Goal: Information Seeking & Learning: Learn about a topic

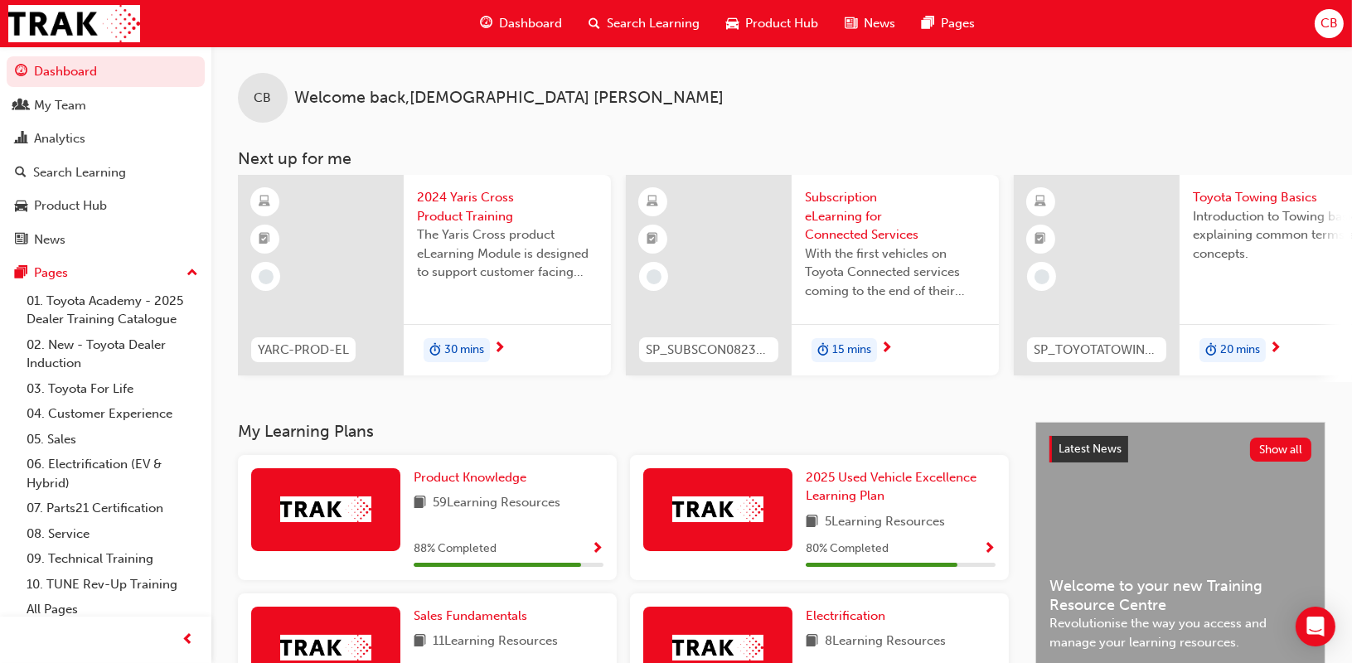
click at [637, 21] on span "Search Learning" at bounding box center [653, 23] width 93 height 19
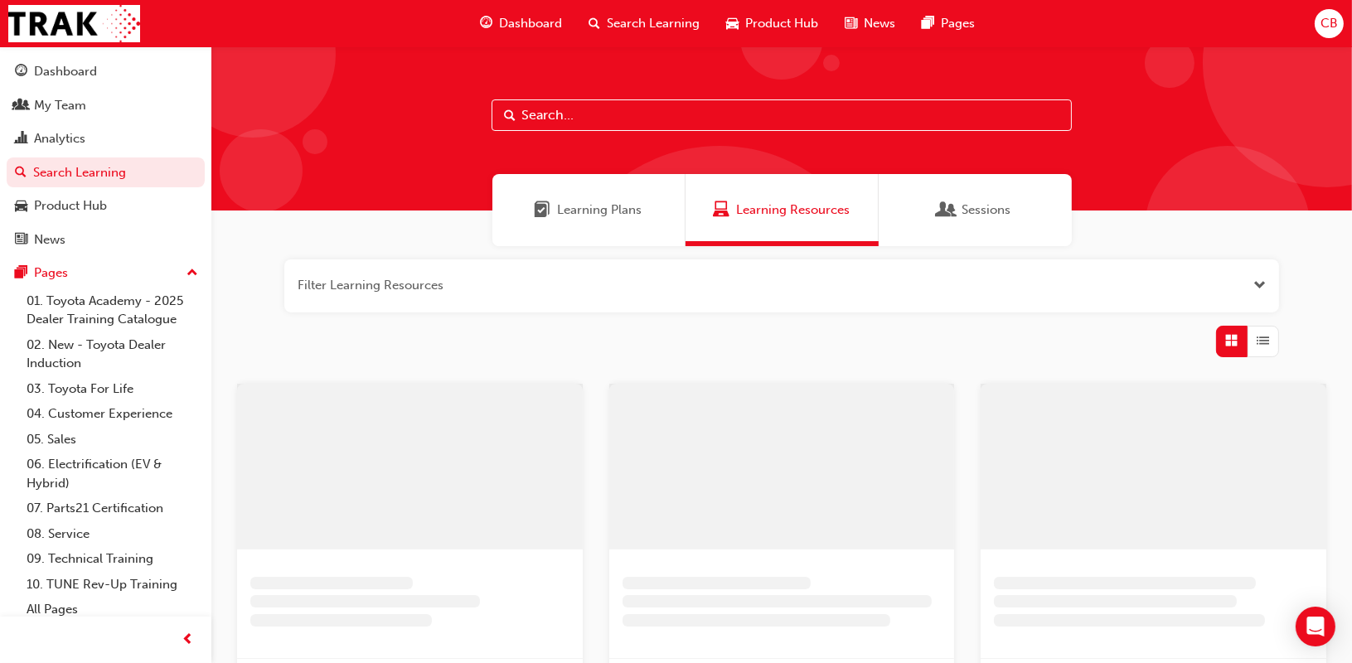
paste input "P2P_CONNECT_1024"
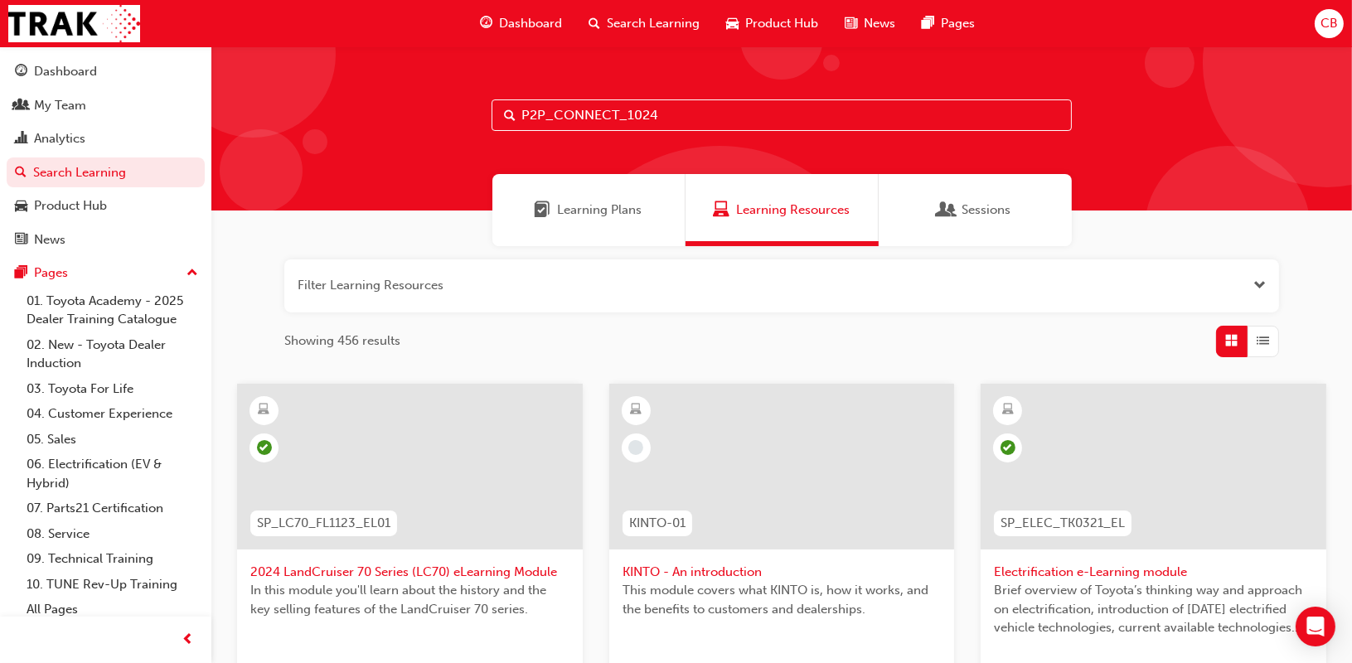
type input "P2P_CONNECT_1024"
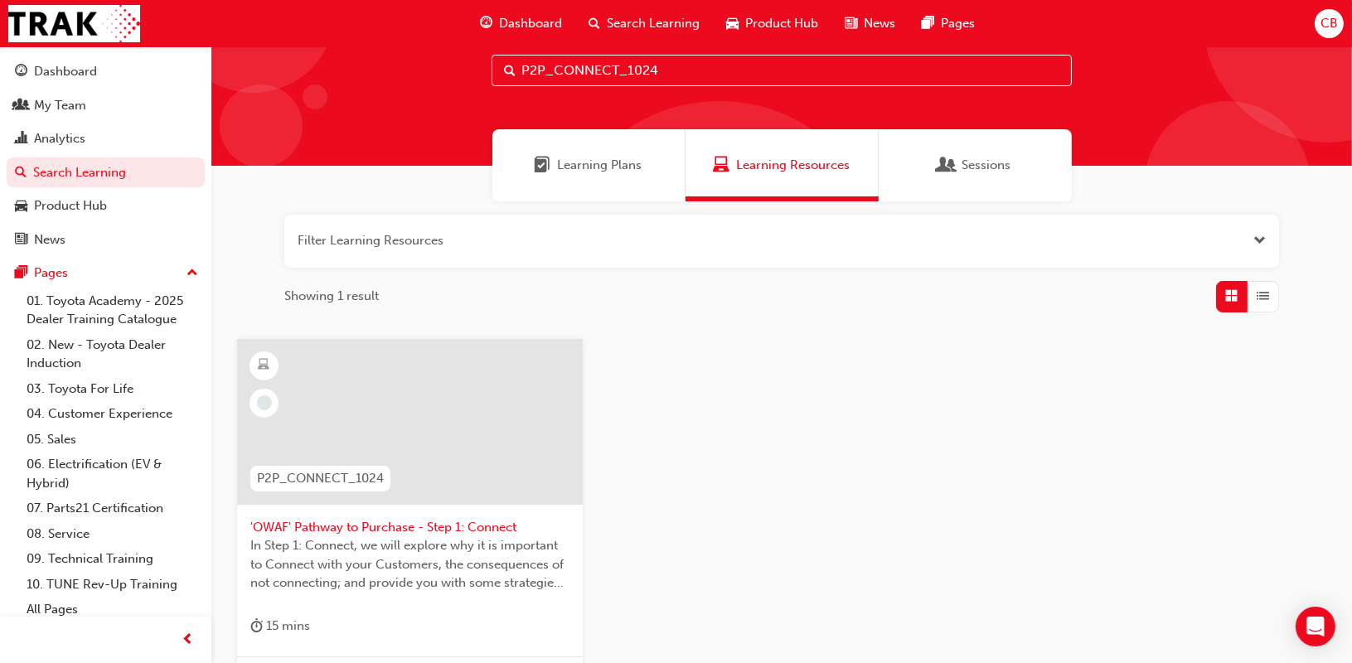
scroll to position [83, 0]
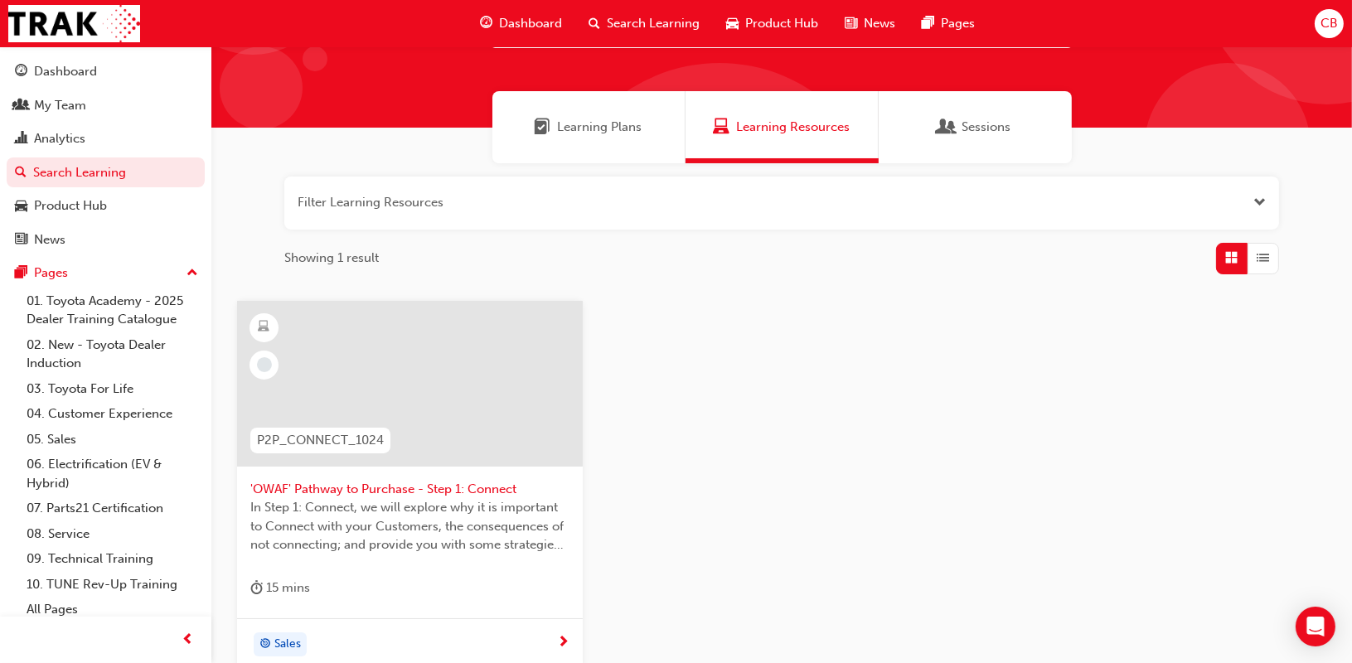
click at [467, 480] on span "'OWAF' Pathway to Purchase - Step 1: Connect" at bounding box center [409, 489] width 319 height 19
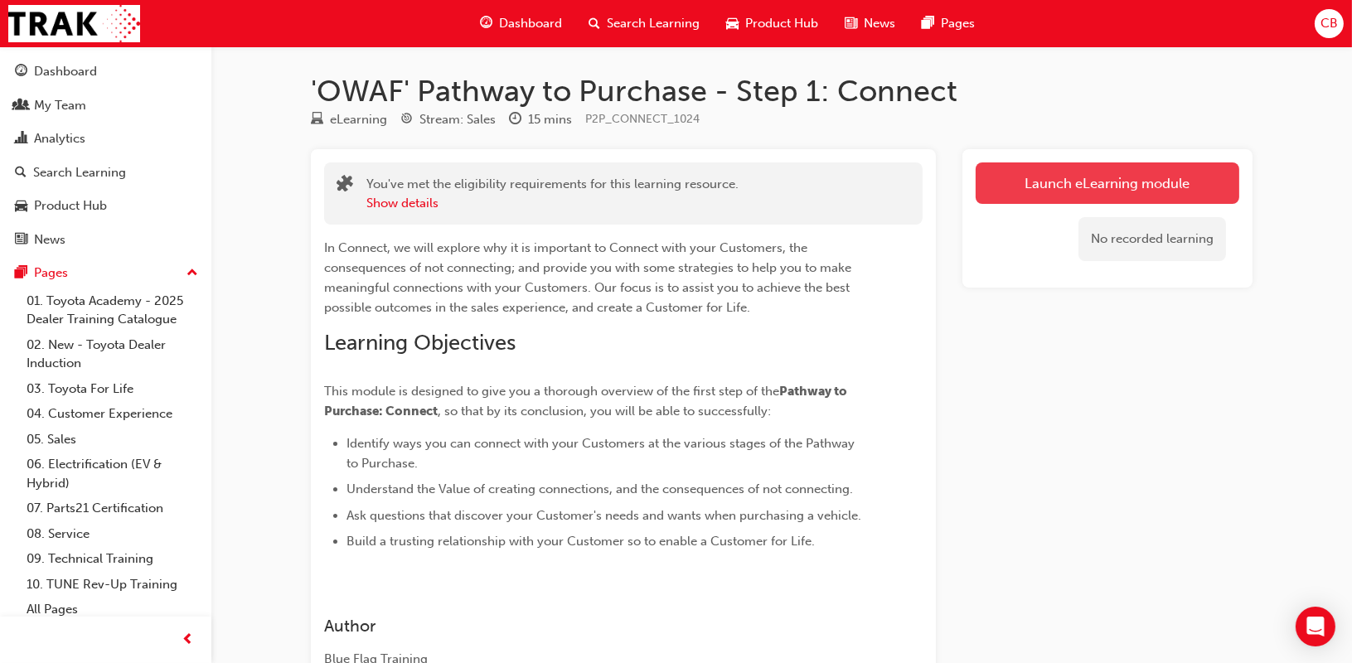
click at [1122, 191] on link "Launch eLearning module" at bounding box center [1108, 182] width 264 height 41
